Goal: Task Accomplishment & Management: Use online tool/utility

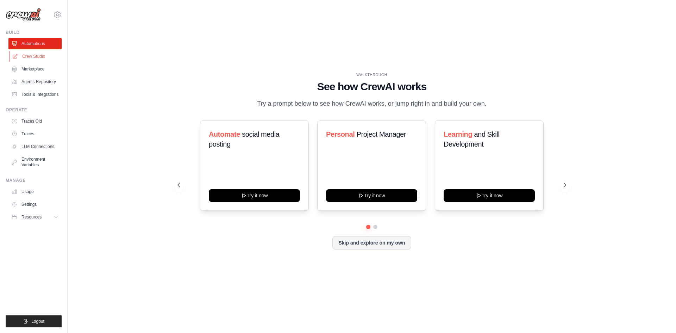
click at [48, 59] on link "Crew Studio" at bounding box center [35, 56] width 53 height 11
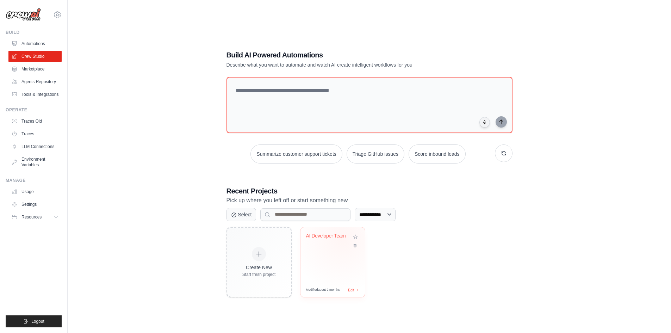
click at [342, 238] on div "AI Developer Team" at bounding box center [327, 237] width 43 height 9
click at [324, 289] on span "Modified about 2 months" at bounding box center [323, 289] width 34 height 5
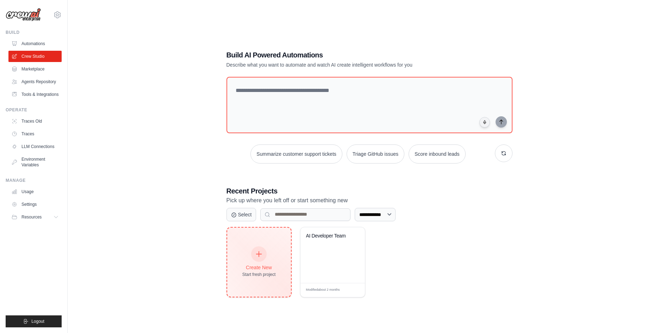
click at [269, 251] on div "Create New Start fresh project" at bounding box center [258, 262] width 33 height 30
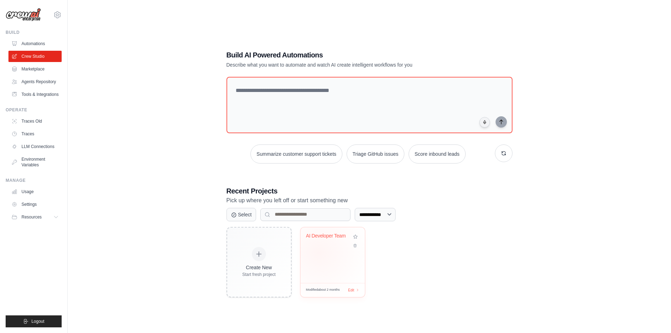
click at [319, 252] on div "AI Developer Team" at bounding box center [332, 255] width 64 height 56
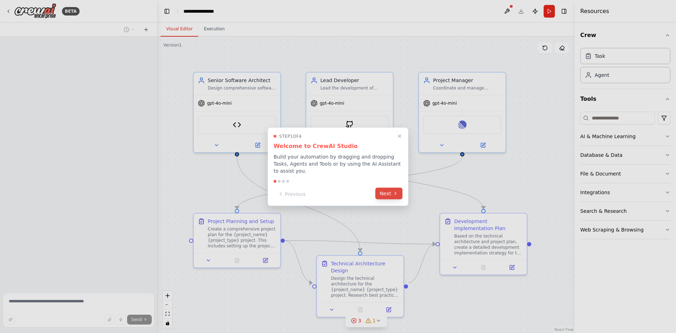
click at [396, 194] on button "Next" at bounding box center [388, 193] width 27 height 12
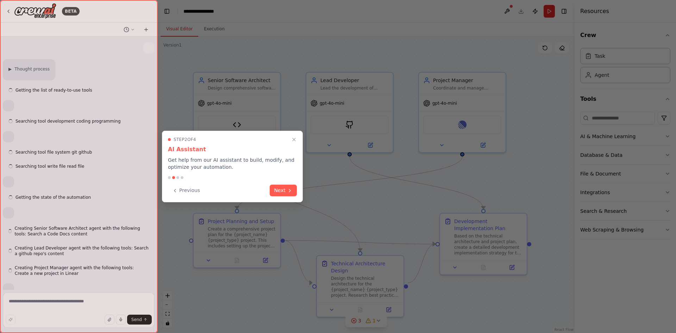
scroll to position [165, 0]
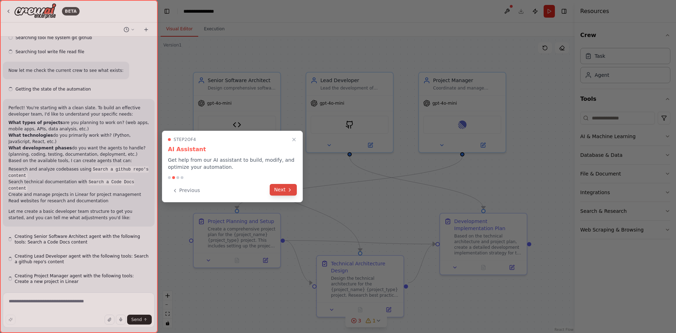
click at [286, 189] on button "Next" at bounding box center [283, 190] width 27 height 12
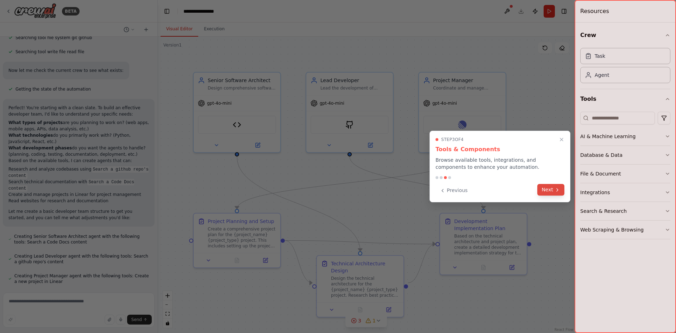
click at [549, 188] on button "Next" at bounding box center [550, 190] width 27 height 12
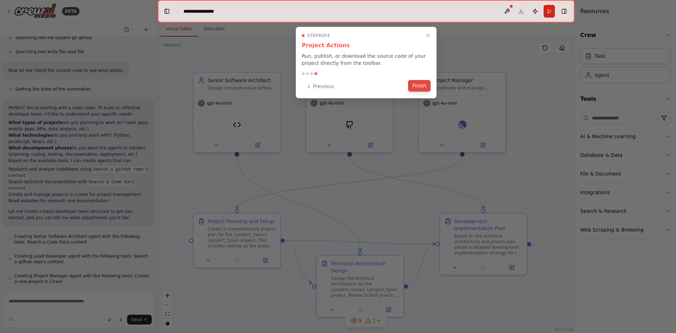
click at [416, 84] on button "Finish" at bounding box center [419, 86] width 23 height 12
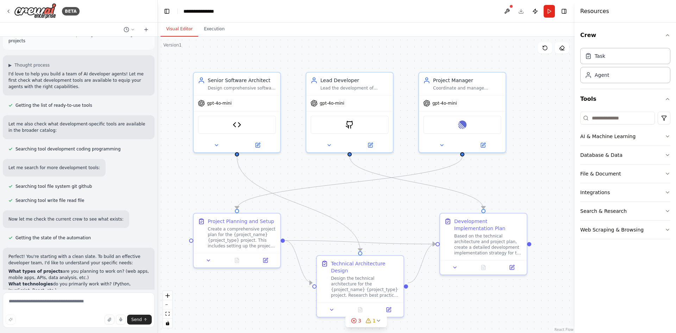
scroll to position [0, 0]
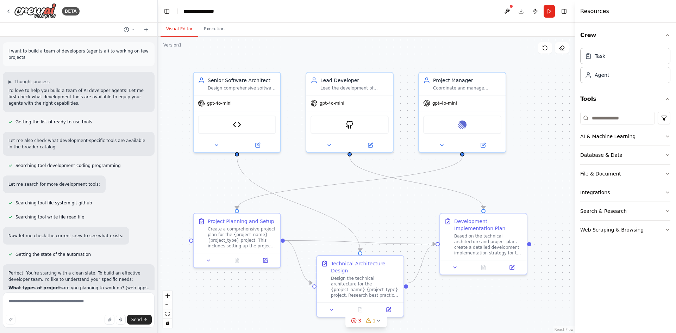
click at [75, 180] on div "Let me search for more development tools:" at bounding box center [54, 184] width 103 height 18
click at [623, 75] on div "Agent" at bounding box center [625, 75] width 90 height 16
click at [39, 15] on img at bounding box center [35, 11] width 42 height 16
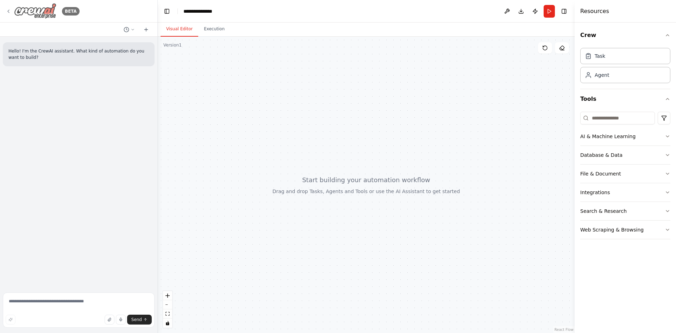
click at [11, 13] on div "BETA" at bounding box center [43, 11] width 74 height 16
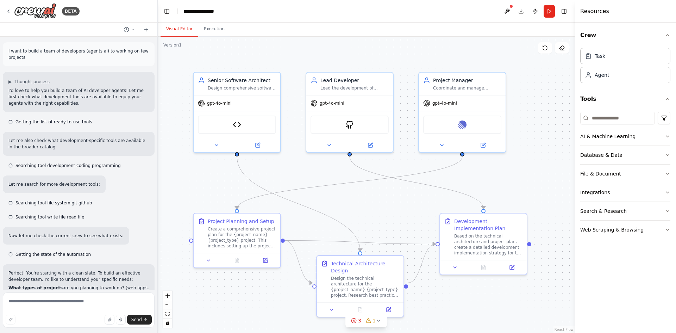
scroll to position [556, 0]
